Goal: Transaction & Acquisition: Purchase product/service

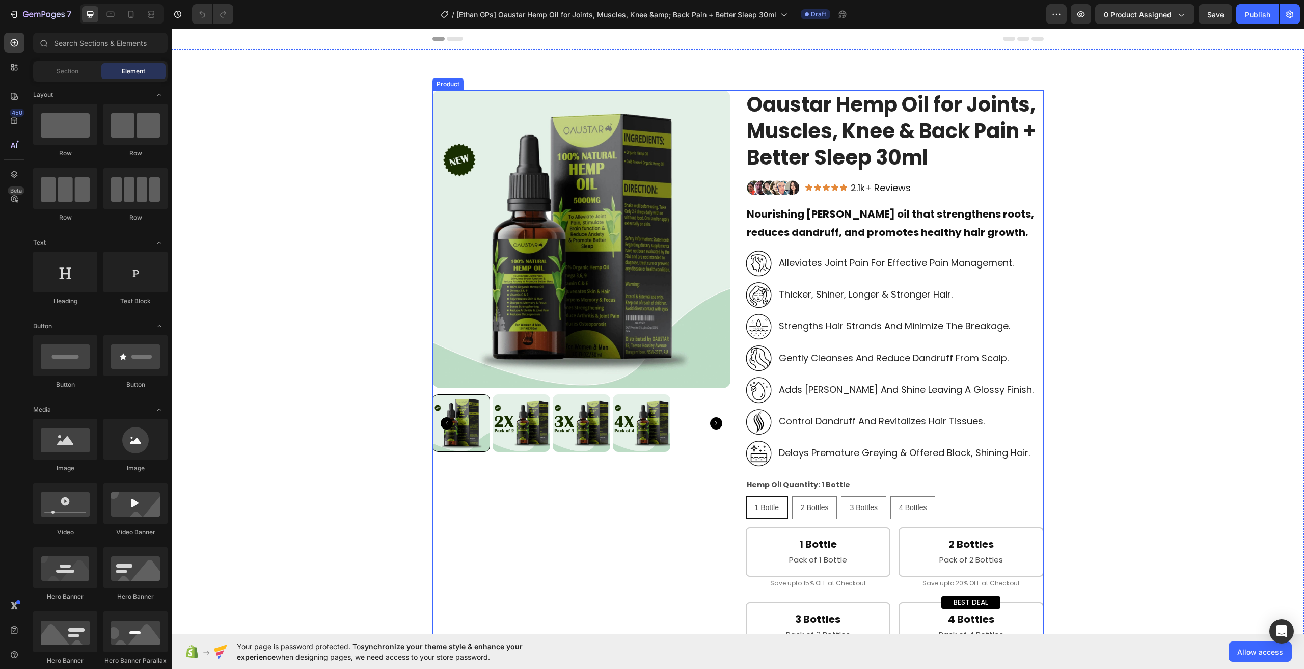
click at [728, 243] on div "Product Images Oaustar Hemp Oil for Joints, Muscles, Knee & Back Pain + Better …" at bounding box center [738, 575] width 611 height 971
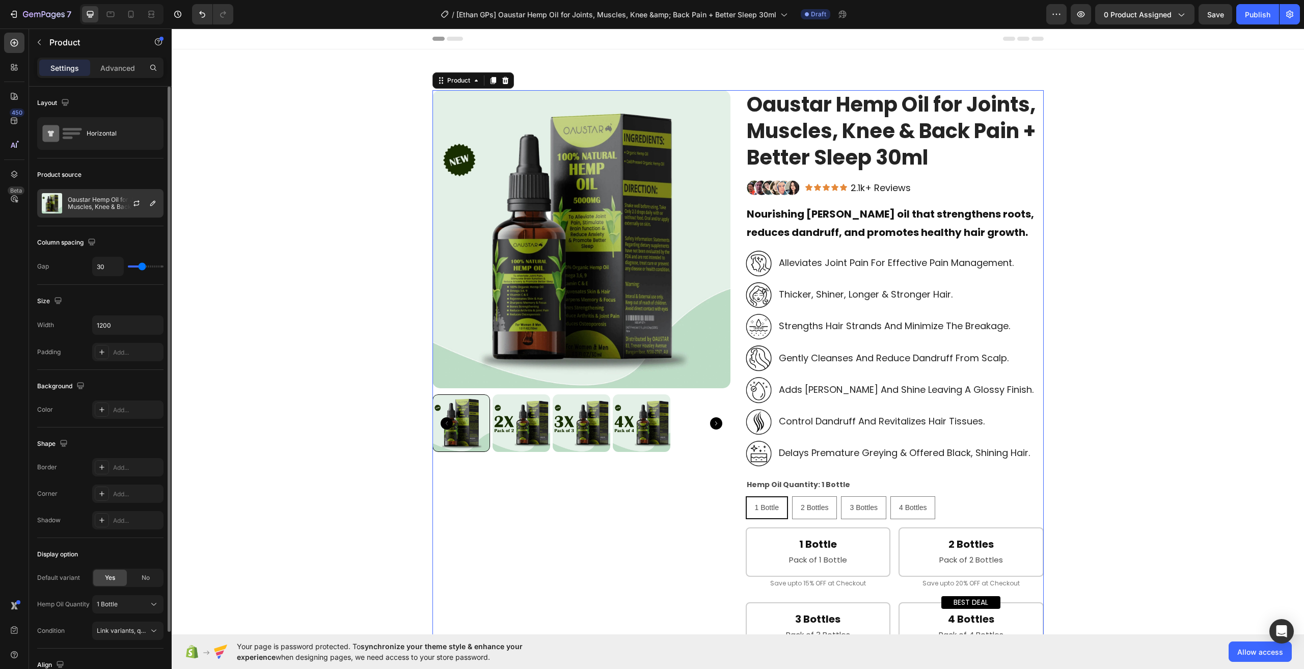
click at [71, 203] on p "Oaustar Hemp Oil for Joints, Muscles, Knee & Back Pain + Better Sleep 30ml" at bounding box center [113, 203] width 91 height 14
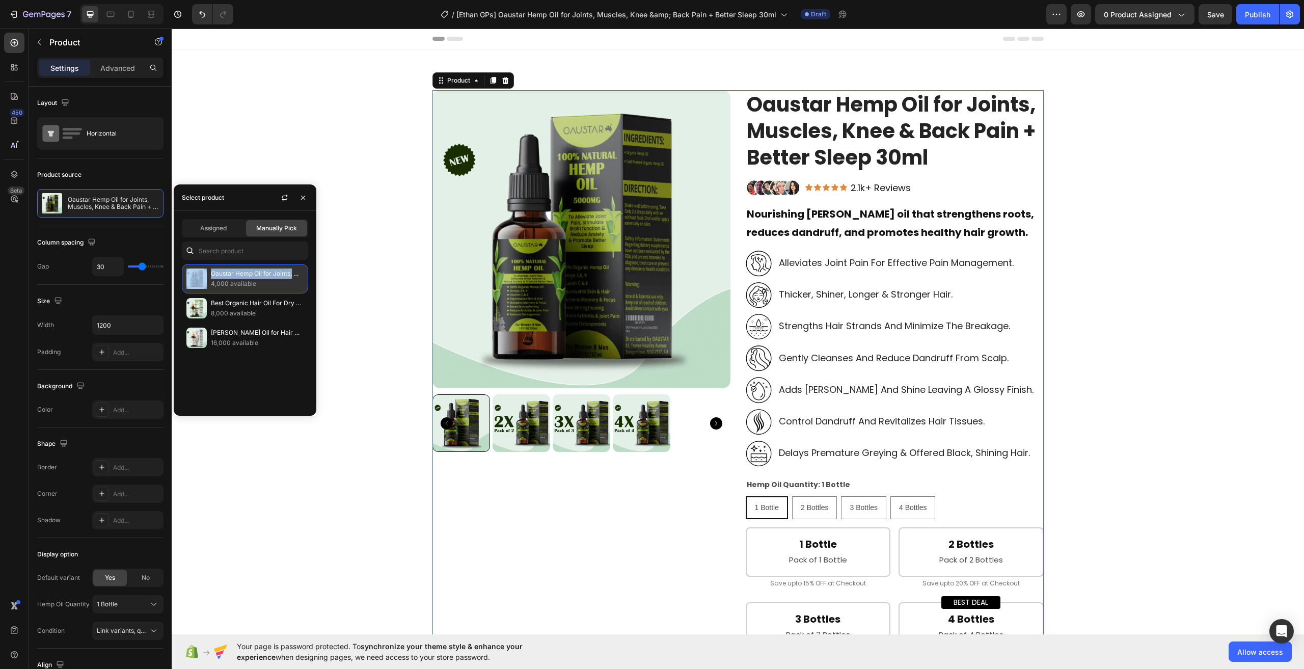
drag, startPoint x: 208, startPoint y: 271, endPoint x: 293, endPoint y: 272, distance: 84.6
click at [293, 272] on div "Oaustar Hemp Oil for Joints, Muscles, Knee & Back Pain + Better Sleep 30ml 4,00…" at bounding box center [245, 279] width 126 height 30
copy div "Oaustar Hemp Oil for Joints,"
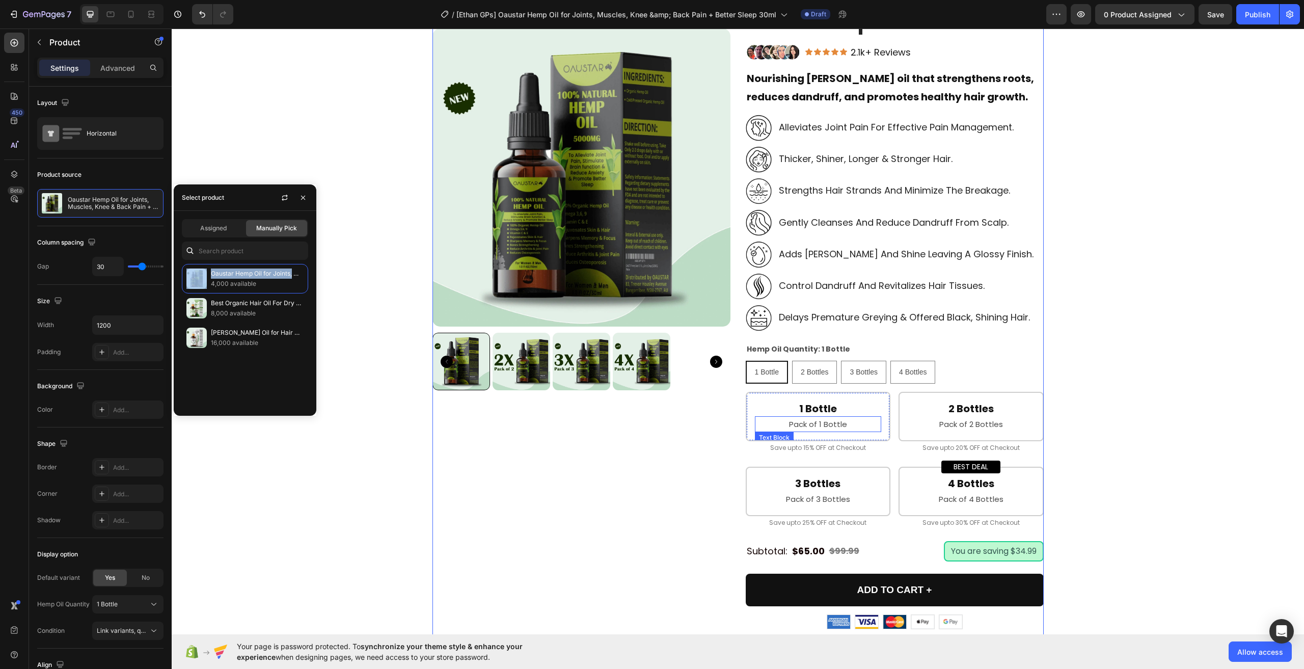
scroll to position [153, 0]
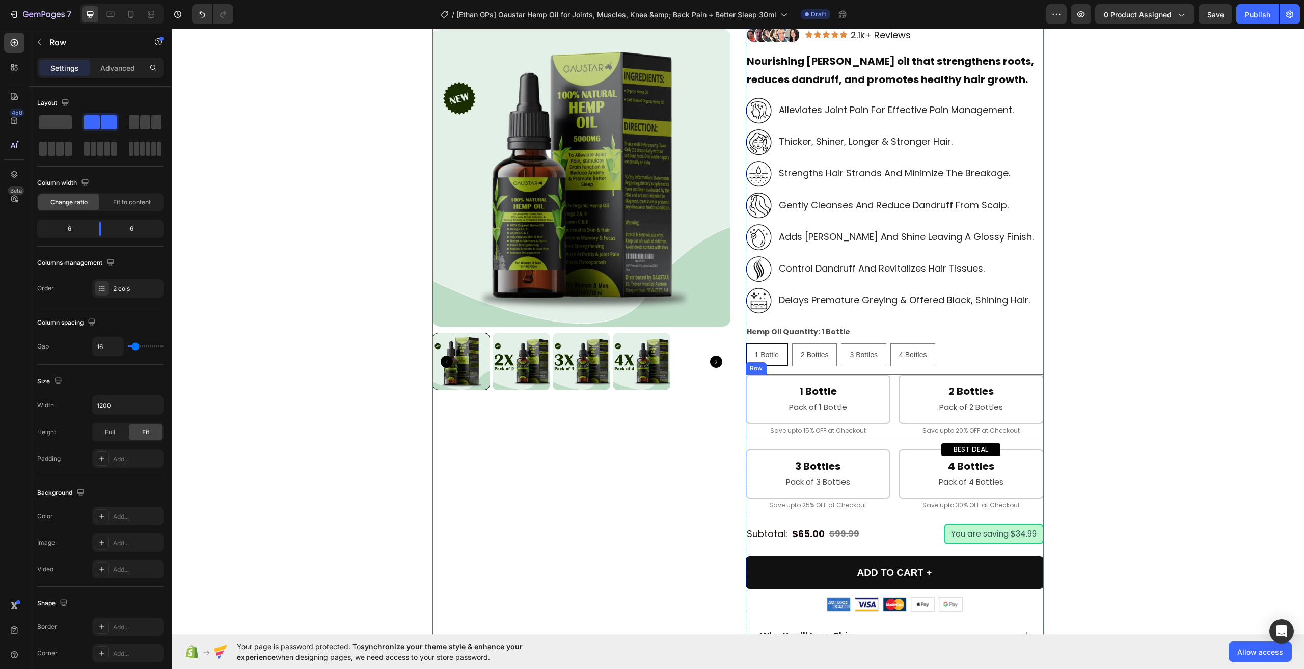
click at [888, 431] on div "1 Bottle Heading Pack of 1 Bottle Text Block Row Save upto 15% OFF at Checkout …" at bounding box center [895, 406] width 298 height 63
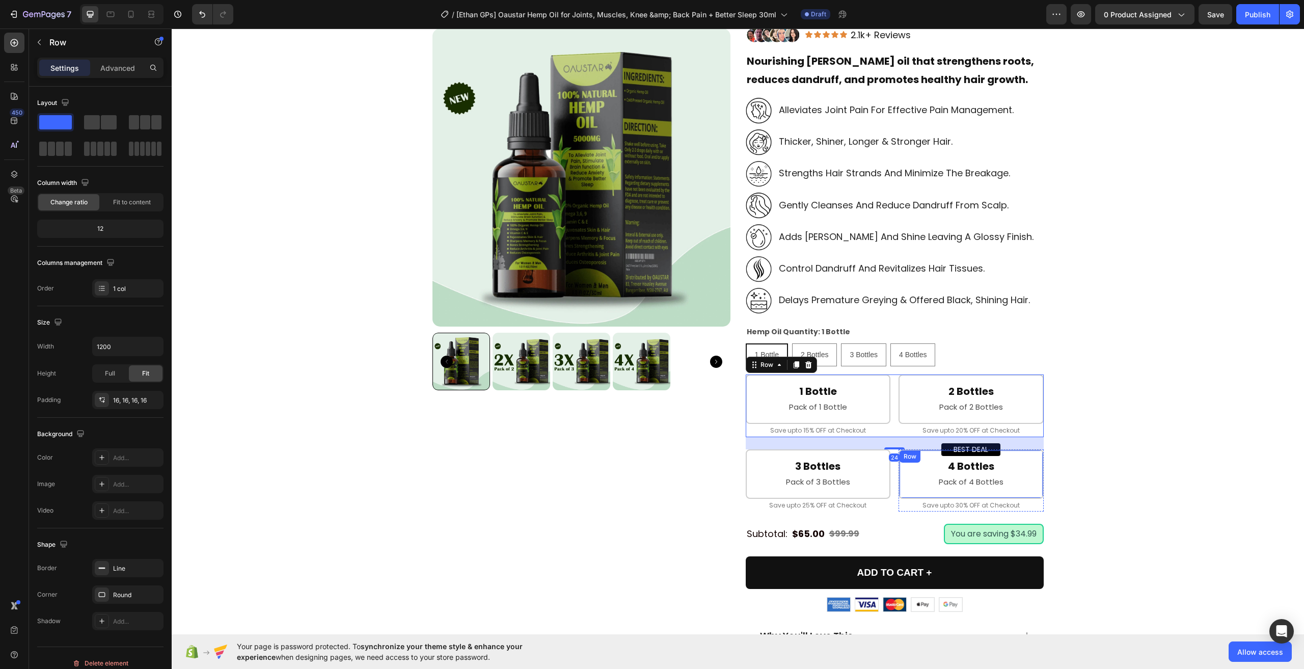
click at [899, 465] on div "4 Bottles Heading Pack of 4 Bottles Text Block Row" at bounding box center [971, 473] width 145 height 49
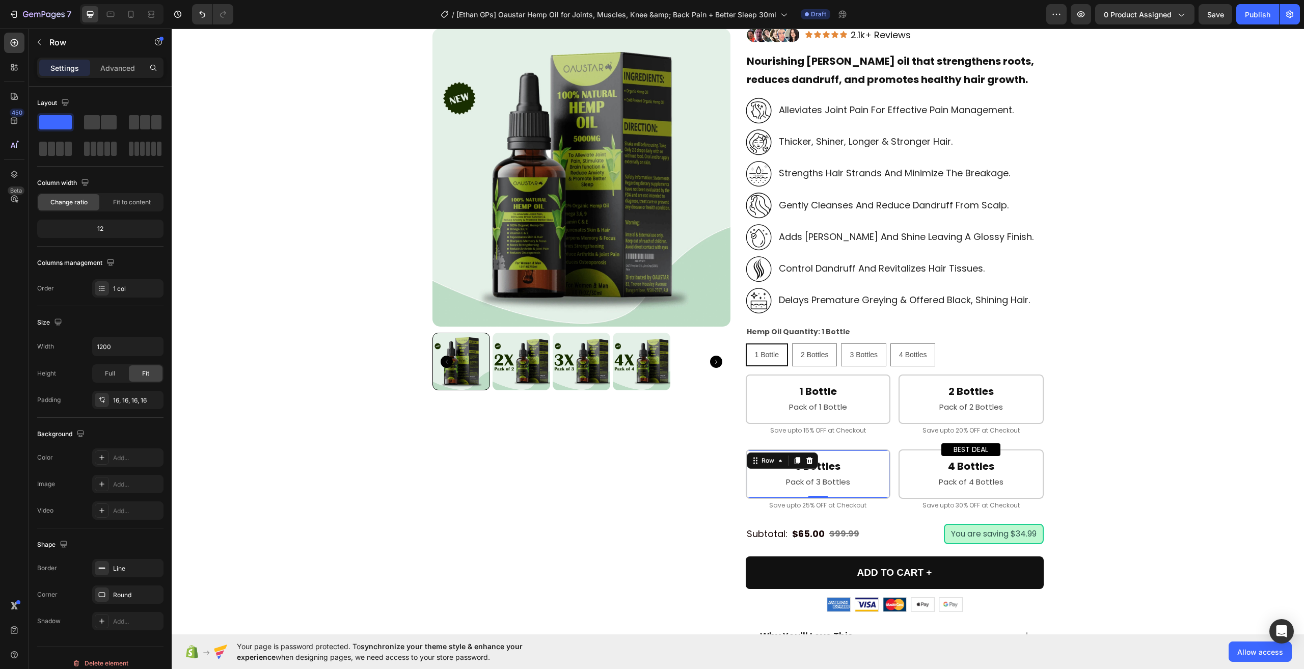
click at [887, 463] on div "3 Bottles Heading Pack of 3 Bottles Text Block Row 0" at bounding box center [818, 473] width 145 height 49
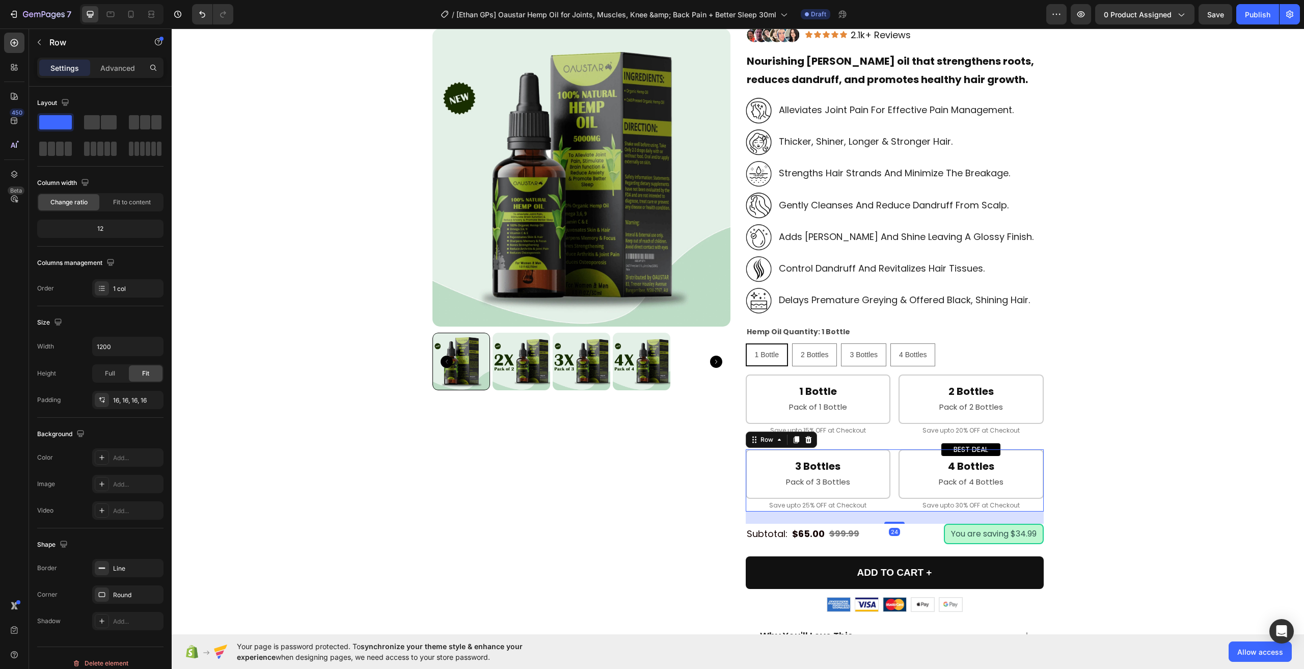
click at [892, 463] on div "3 Bottles Heading Pack of 3 Bottles Text Block Row Save upto 25% OFF at Checkou…" at bounding box center [895, 480] width 298 height 63
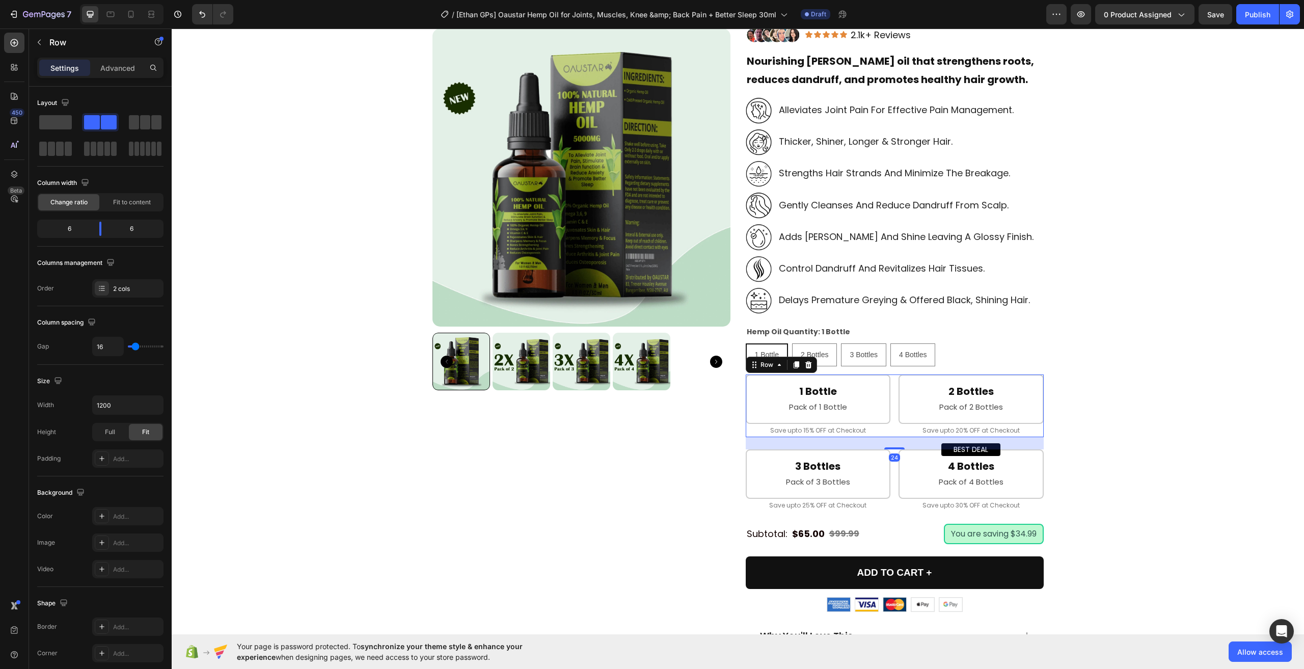
click at [889, 430] on div "1 Bottle Heading Pack of 1 Bottle Text Block Row Save upto 15% OFF at Checkout …" at bounding box center [895, 406] width 298 height 63
